Goal: Complete application form

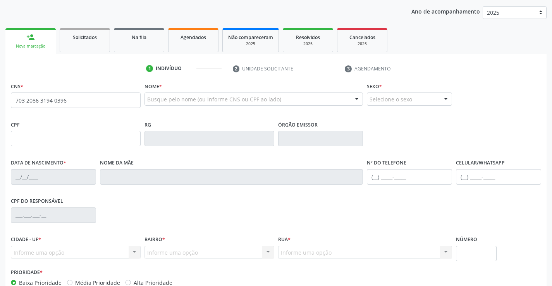
type input "703 2086 3194 0396"
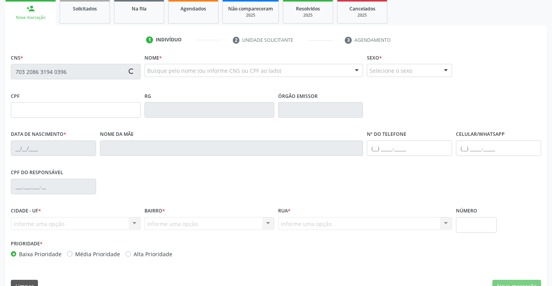
type input "115.562.314-23"
type input "[DATE]"
type input "[PERSON_NAME]"
type input "[PHONE_NUMBER]"
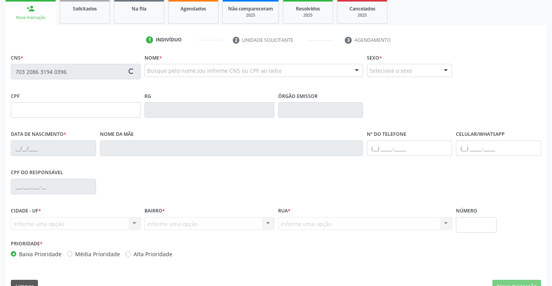
type input "201"
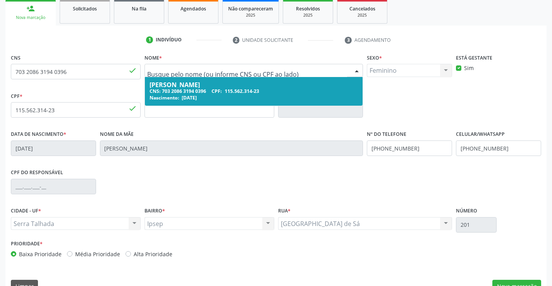
click at [262, 74] on input "text" at bounding box center [247, 75] width 200 height 16
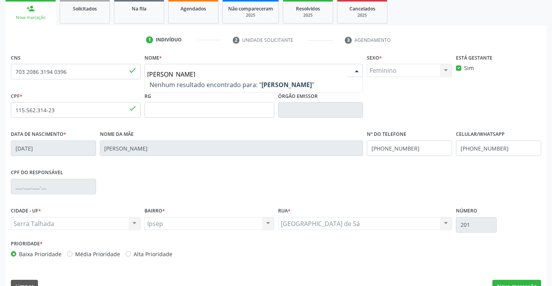
type input "[PERSON_NAME]"
click at [266, 71] on input "[PERSON_NAME]" at bounding box center [247, 75] width 200 height 16
click at [272, 81] on strong "[PERSON_NAME]" at bounding box center [287, 85] width 50 height 9
click at [372, 98] on div "CPF * 115.562.314-23 done RG Órgão emissor" at bounding box center [276, 109] width 534 height 38
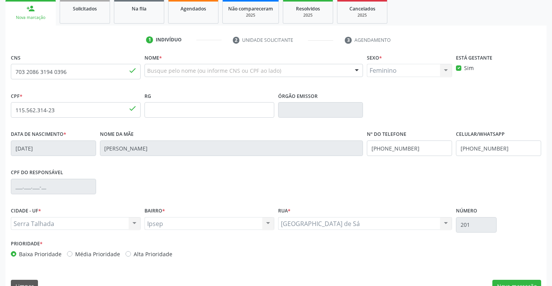
scroll to position [134, 0]
